Goal: Transaction & Acquisition: Complete application form

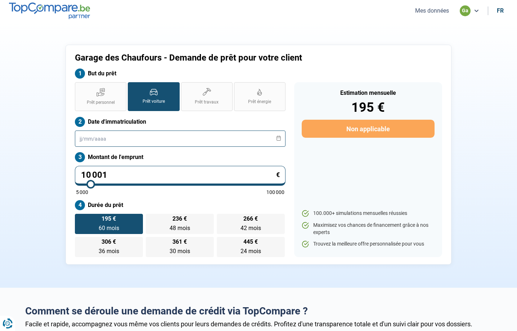
click at [123, 136] on input "text" at bounding box center [180, 138] width 211 height 16
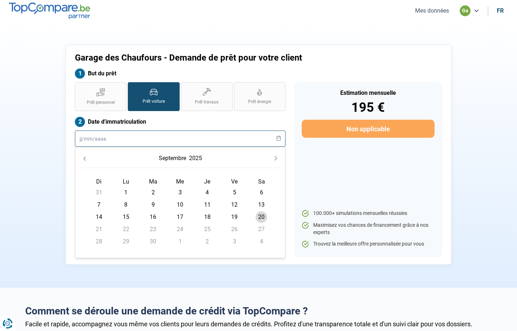
click at [164, 140] on input "text" at bounding box center [180, 138] width 211 height 16
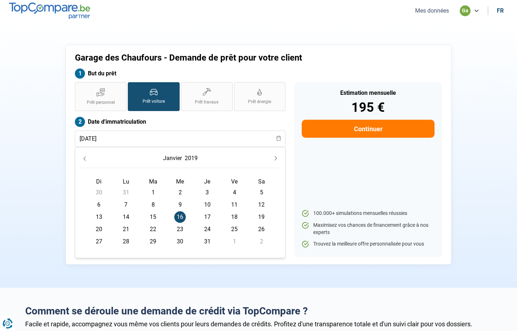
click at [178, 209] on span "9" at bounding box center [180, 205] width 12 height 12
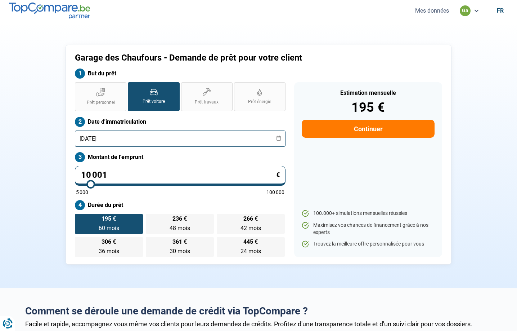
drag, startPoint x: 86, startPoint y: 140, endPoint x: 80, endPoint y: 140, distance: 6.1
click at [80, 140] on input "[DATE]" at bounding box center [180, 138] width 211 height 16
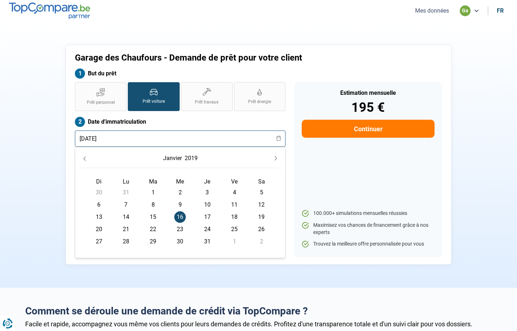
type input "[DATE]"
click at [176, 214] on span "16" at bounding box center [180, 217] width 12 height 12
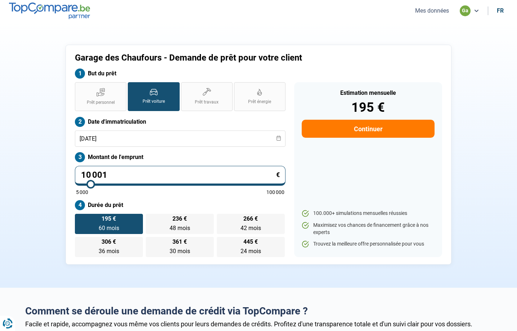
click at [183, 176] on input "10 001" at bounding box center [180, 176] width 211 height 20
type input "2"
type input "5000"
type input "20"
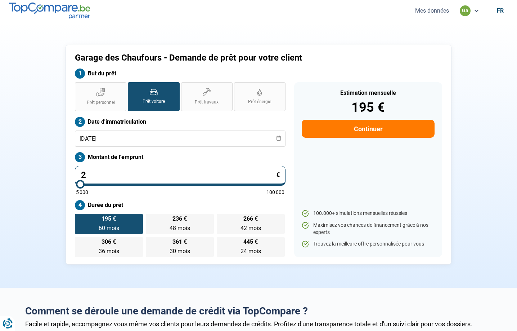
type input "5000"
type input "209"
type input "5000"
type input "2 099"
type input "5000"
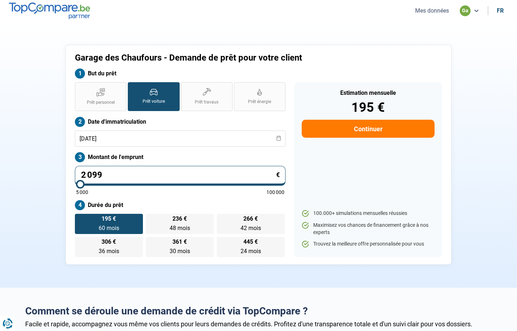
type input "20 999"
type input "21000"
type input "20 999"
type input "21000"
drag, startPoint x: 126, startPoint y: 223, endPoint x: 158, endPoint y: 222, distance: 31.7
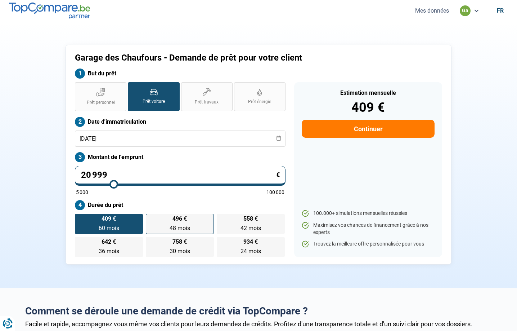
click at [126, 223] on label "409 € 60 mois 60 mois" at bounding box center [109, 224] width 68 height 20
click at [80, 218] on input "409 € 60 mois 60 mois" at bounding box center [77, 216] width 5 height 5
click at [128, 229] on label "409 € 60 mois 60 mois" at bounding box center [109, 224] width 68 height 20
click at [80, 218] on input "409 € 60 mois 60 mois" at bounding box center [77, 216] width 5 height 5
click at [105, 177] on input "20 999" at bounding box center [180, 176] width 211 height 20
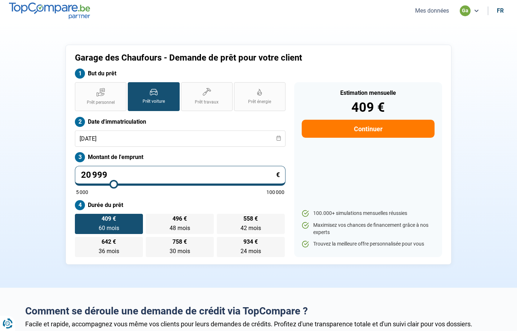
drag, startPoint x: 107, startPoint y: 176, endPoint x: 76, endPoint y: 177, distance: 31.4
click at [76, 177] on input "20 999" at bounding box center [180, 176] width 211 height 20
type input "1"
type input "5000"
type input "18"
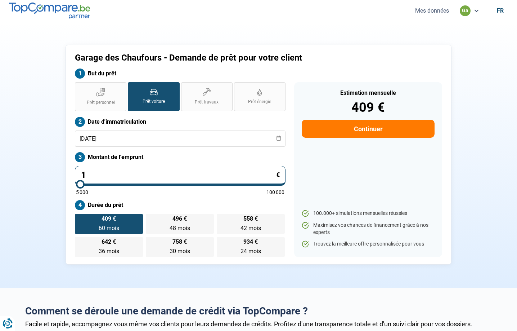
type input "5000"
type input "189"
type input "5000"
type input "1 899"
type input "5000"
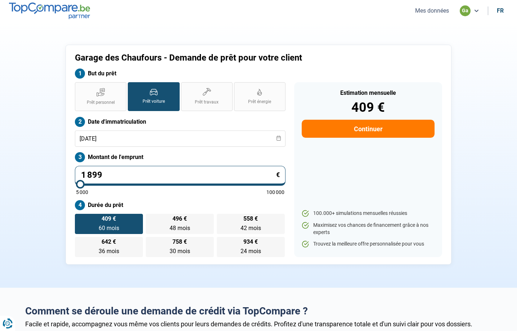
type input "18 999"
type input "19000"
drag, startPoint x: 112, startPoint y: 177, endPoint x: 72, endPoint y: 177, distance: 40.4
click at [72, 177] on div "Prêt personnel Prêt voiture Prêt travaux Prêt énergie Prêt voiture Date d'immat…" at bounding box center [180, 169] width 219 height 175
type input "1"
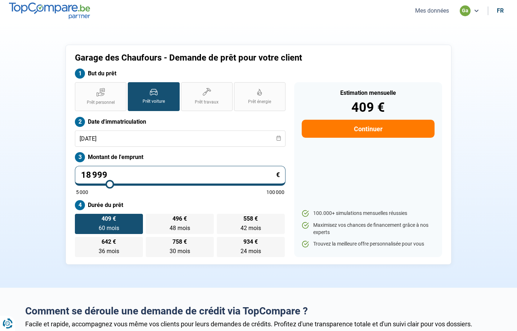
type input "5000"
type input "19"
type input "5000"
type input "1"
type input "5000"
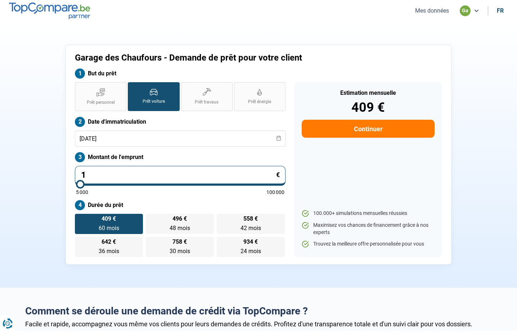
type input "17"
type input "5000"
type input "170"
type input "5000"
type input "17"
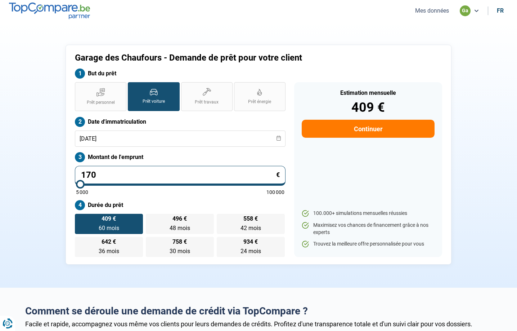
type input "5000"
type input "179"
type input "5000"
type input "1 799"
type input "5000"
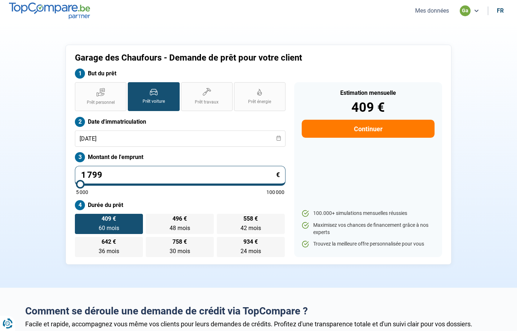
type input "17 999"
type input "18000"
type input "17 999"
type input "18000"
click at [297, 194] on div "Estimation mensuelle 409 € Continuer 100.000+ simulations mensuelles réussies M…" at bounding box center [368, 169] width 148 height 175
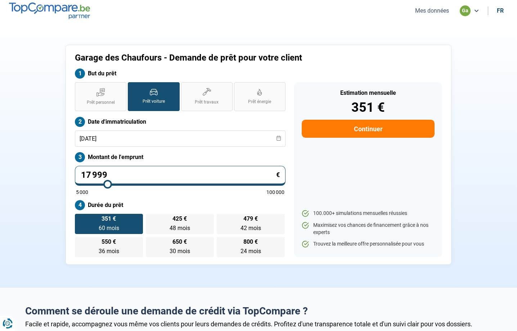
click at [382, 133] on button "Continuer" at bounding box center [368, 129] width 133 height 18
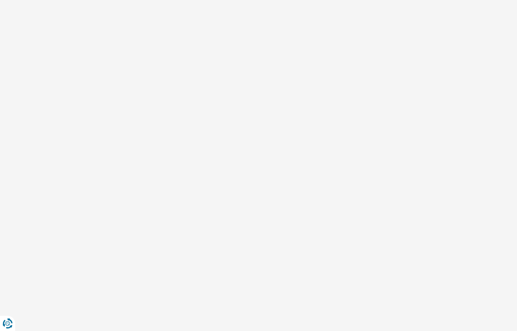
select select "32"
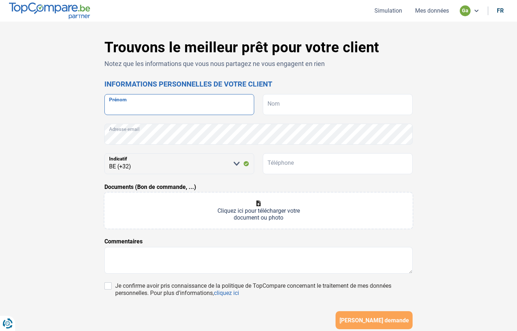
click at [140, 103] on input "Prénom" at bounding box center [180, 104] width 150 height 21
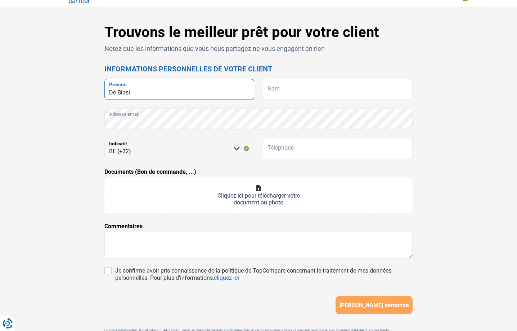
scroll to position [18, 0]
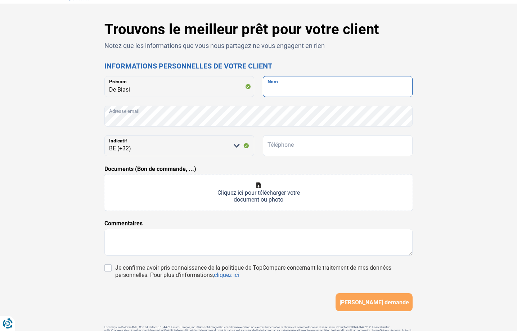
click at [295, 87] on input "Nom" at bounding box center [338, 86] width 150 height 21
drag, startPoint x: 164, startPoint y: 88, endPoint x: 97, endPoint y: 88, distance: 67.7
click at [97, 88] on div "Trouvons le meilleur prêt pour votre client Notez que les informations que vous…" at bounding box center [259, 186] width 476 height 330
type input "[PERSON_NAME]"
drag, startPoint x: 275, startPoint y: 98, endPoint x: 278, endPoint y: 94, distance: 5.4
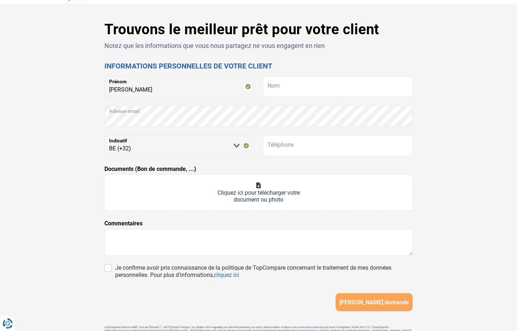
click at [275, 98] on form "[PERSON_NAME] Nom Adresse email [PERSON_NAME] sélectionner une option BE (+32) …" at bounding box center [259, 193] width 308 height 235
click at [284, 86] on input "Nom" at bounding box center [338, 86] width 150 height 21
type input "De Biasi"
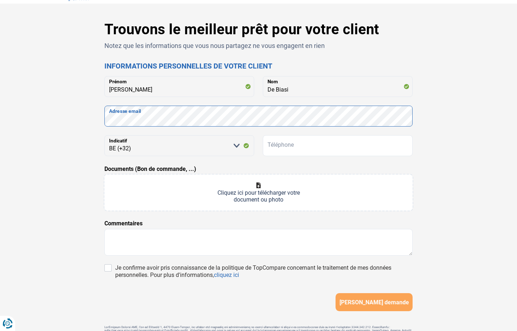
scroll to position [18, 0]
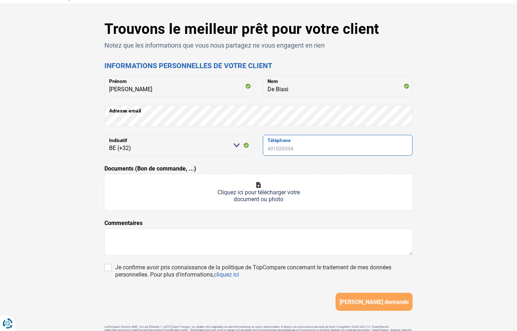
click at [272, 147] on input "Téléphone" at bounding box center [338, 145] width 150 height 21
type input "493167241"
type input "C:\fakepath\07e960091d8b4891022501edbae671e400035a52.pdf"
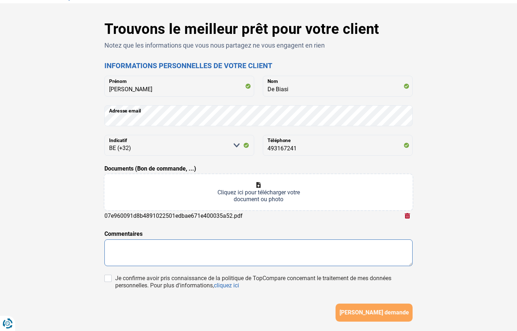
click at [198, 251] on textarea at bounding box center [259, 252] width 308 height 27
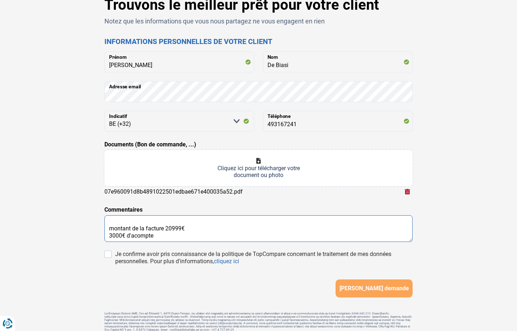
scroll to position [5, 0]
type textarea "montant de la facture 20999€ 3000€ d'acompte emprunt 17999€"
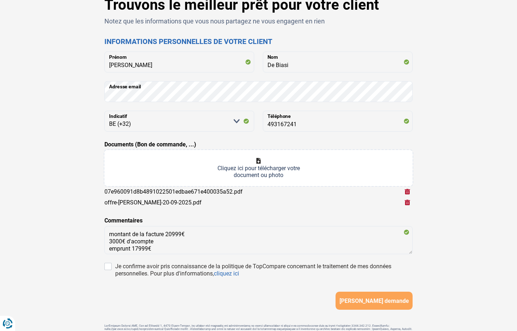
type input "C:\fakepath\IMG_0047.JPG"
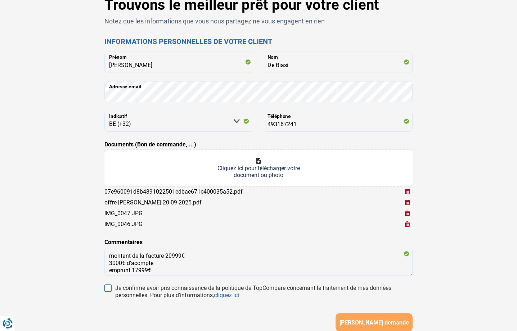
drag, startPoint x: 110, startPoint y: 287, endPoint x: 114, endPoint y: 285, distance: 4.0
click at [110, 287] on input "Je confirme avoir pris connaissance de la politique de TopCompare concernant le…" at bounding box center [108, 287] width 7 height 7
checkbox input "true"
click at [372, 322] on span "[PERSON_NAME] demande" at bounding box center [375, 322] width 70 height 7
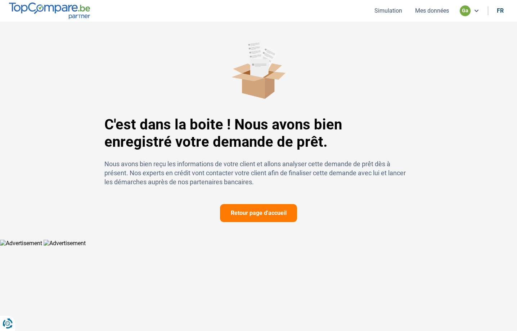
click at [233, 212] on button "Retour page d'accueil" at bounding box center [258, 213] width 77 height 18
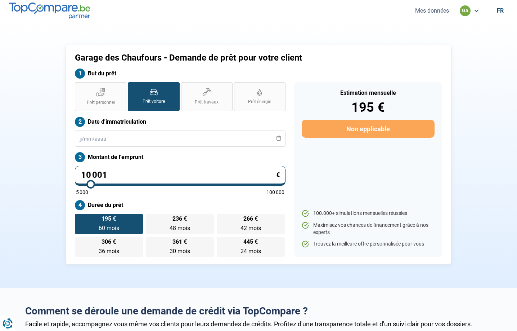
click at [423, 10] on button "Mes données" at bounding box center [432, 11] width 38 height 8
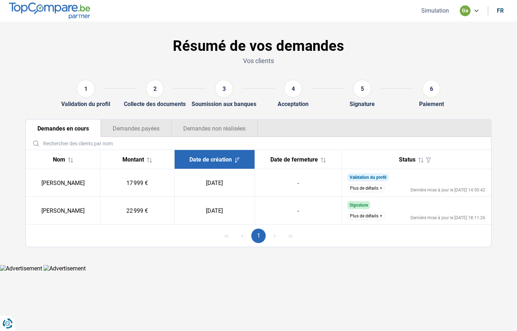
click at [365, 189] on button "Plus de détails" at bounding box center [366, 188] width 37 height 8
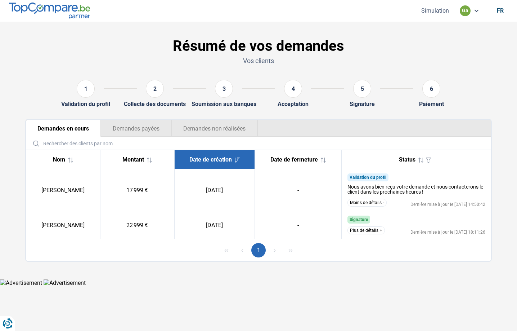
click at [435, 14] on ul "Simulation ga fr" at bounding box center [461, 10] width 93 height 11
click at [436, 9] on button "Simulation" at bounding box center [435, 11] width 32 height 8
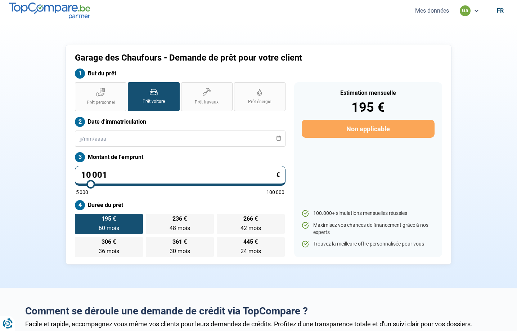
click at [436, 9] on button "Mes données" at bounding box center [432, 11] width 38 height 8
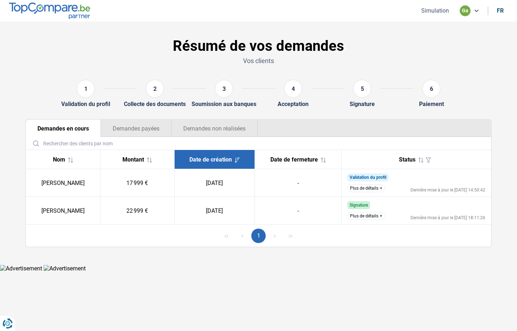
click at [379, 194] on td "Validation du profil Nous avons bien reçu votre demande et nous contacterons le…" at bounding box center [417, 183] width 150 height 28
click at [379, 190] on button "Plus de détails" at bounding box center [366, 188] width 37 height 8
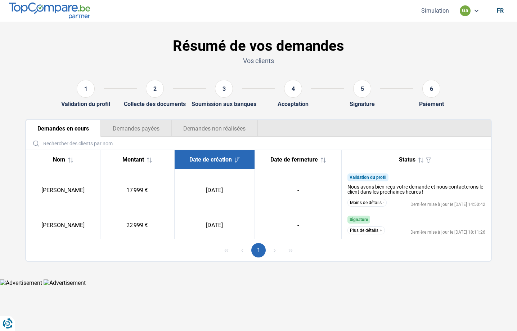
click at [442, 12] on button "Simulation" at bounding box center [435, 11] width 32 height 8
